Goal: Check status: Check status

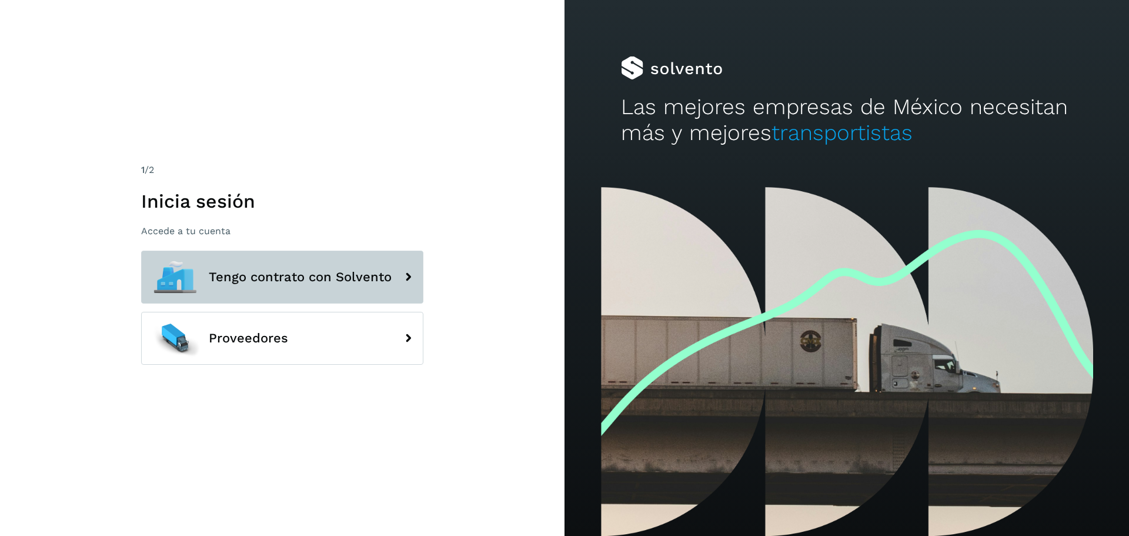
click at [239, 282] on span "Tengo contrato con Solvento" at bounding box center [300, 277] width 183 height 14
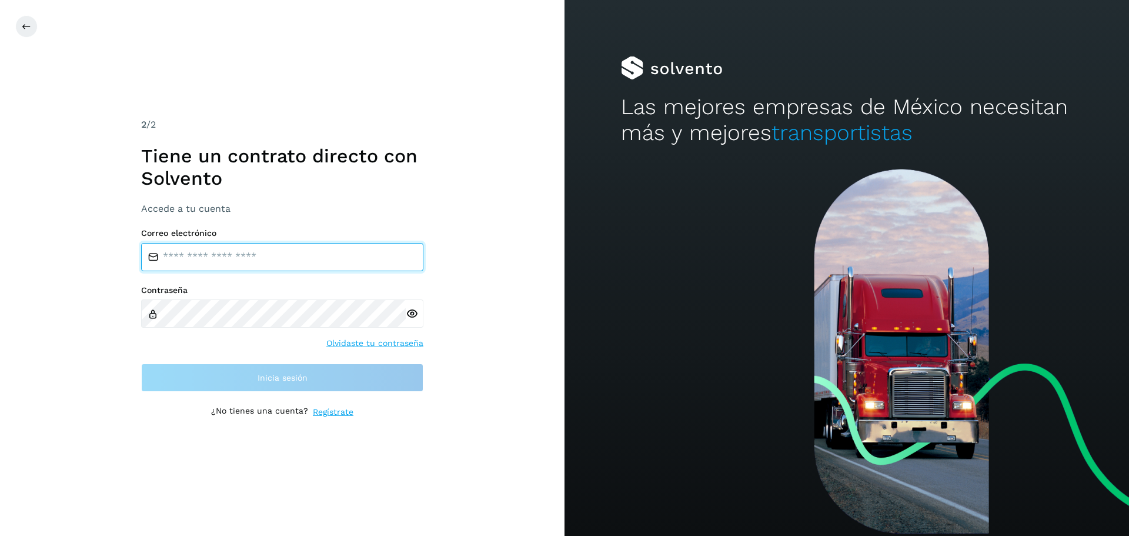
type input "**********"
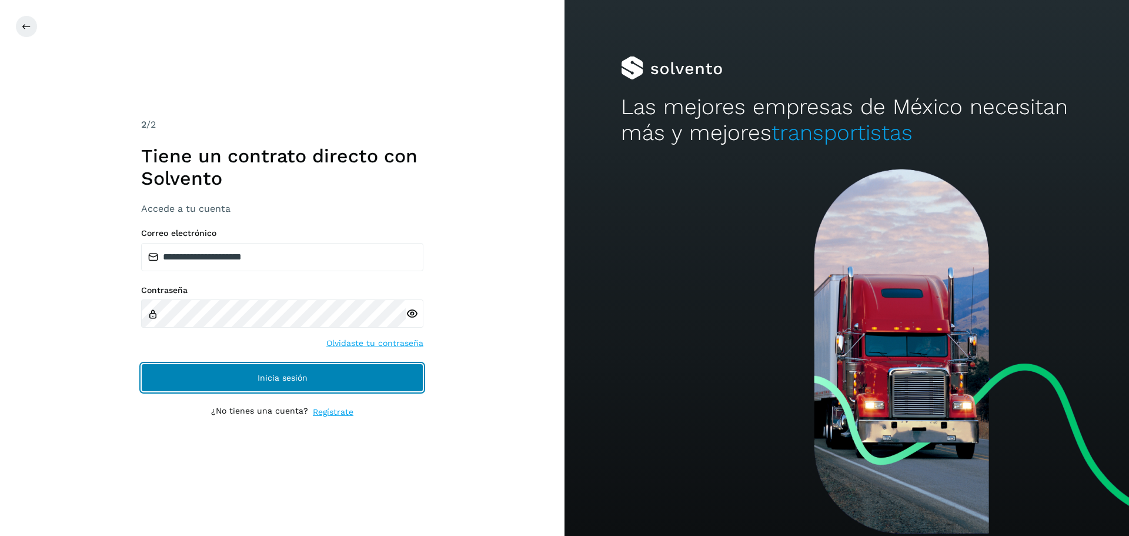
click at [249, 371] on button "Inicia sesión" at bounding box center [282, 377] width 282 height 28
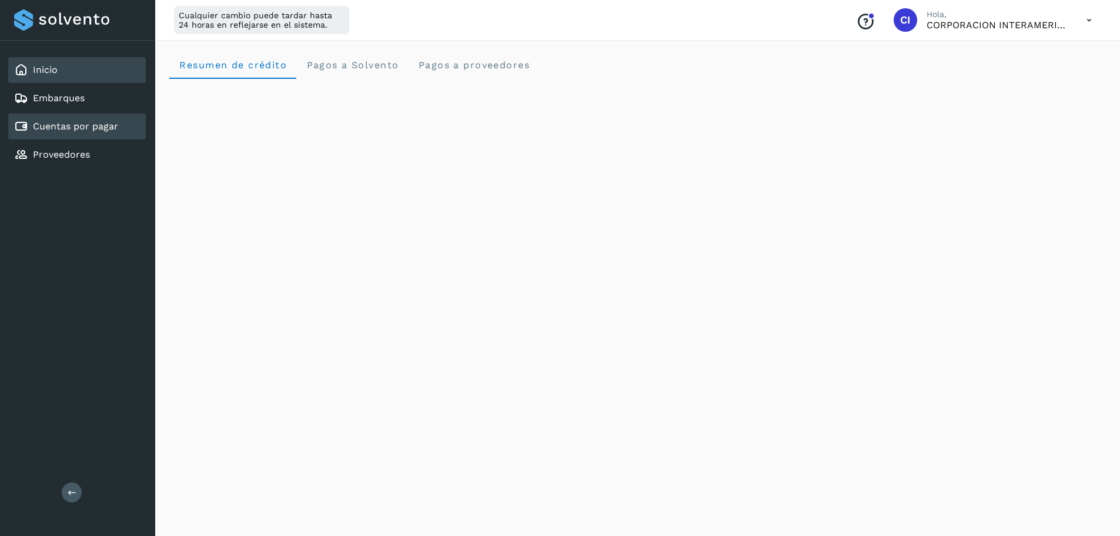
click at [73, 119] on div "Cuentas por pagar" at bounding box center [77, 126] width 138 height 26
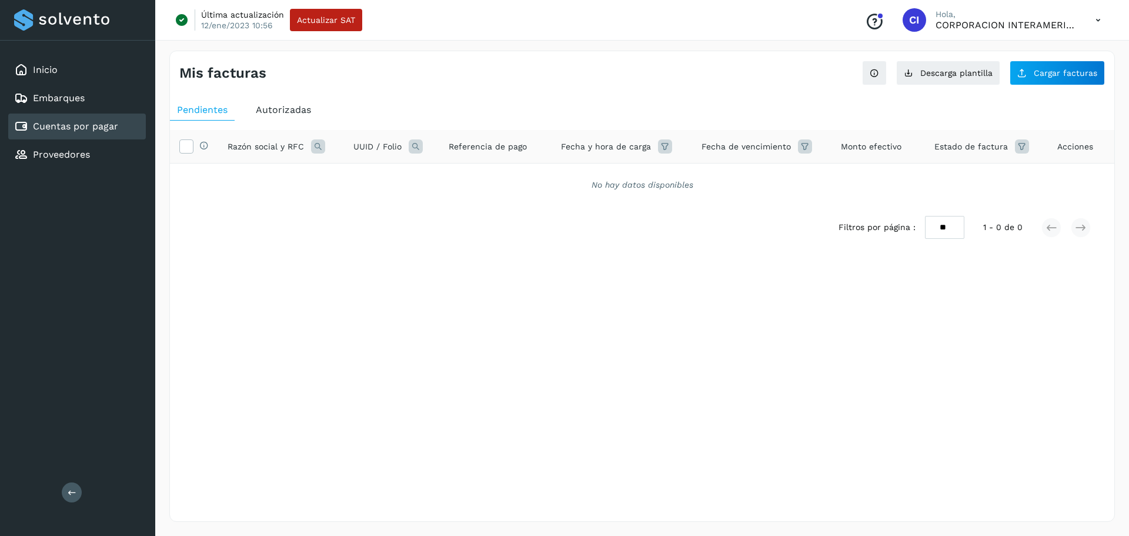
click at [289, 103] on div "Autorizadas" at bounding box center [283, 109] width 69 height 21
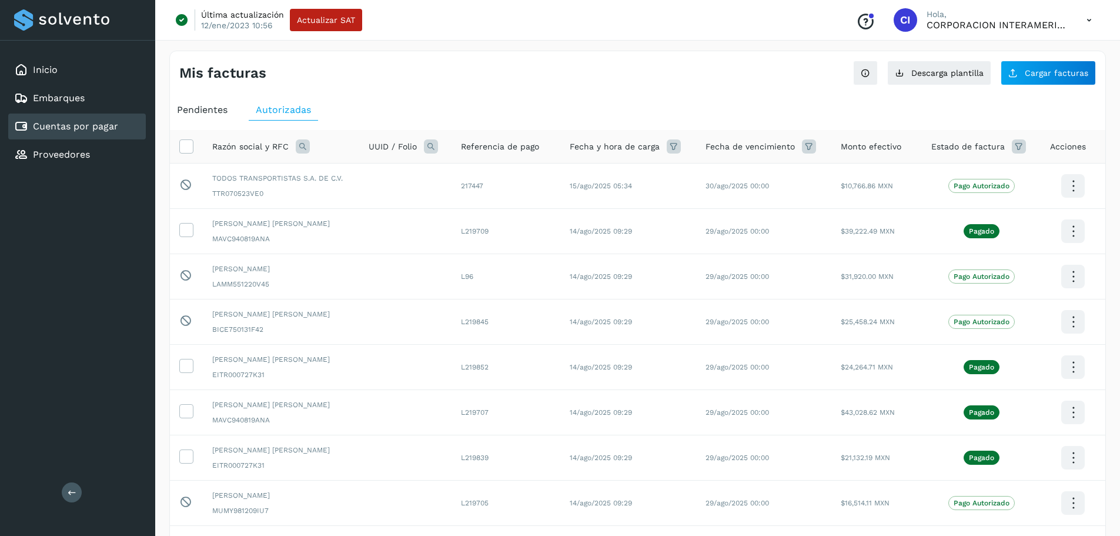
click at [1093, 17] on icon at bounding box center [1089, 20] width 24 height 24
click at [1018, 80] on div "Cerrar sesión" at bounding box center [1031, 76] width 140 height 22
